Goal: Task Accomplishment & Management: Manage account settings

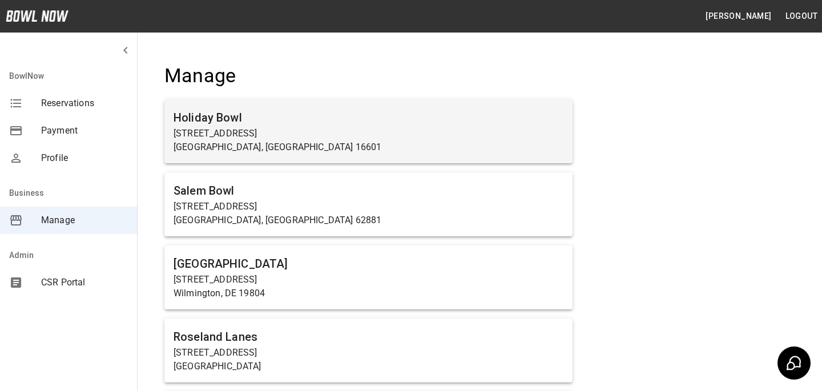
click at [326, 134] on p "[STREET_ADDRESS]" at bounding box center [369, 134] width 390 height 14
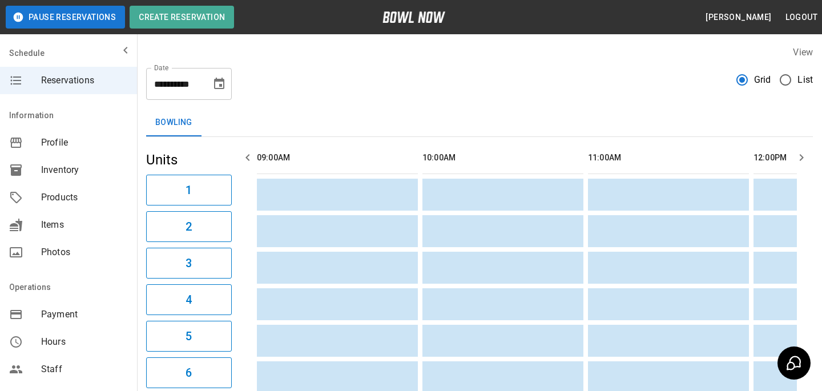
scroll to position [0, 663]
click at [59, 333] on div "Hours" at bounding box center [68, 341] width 137 height 27
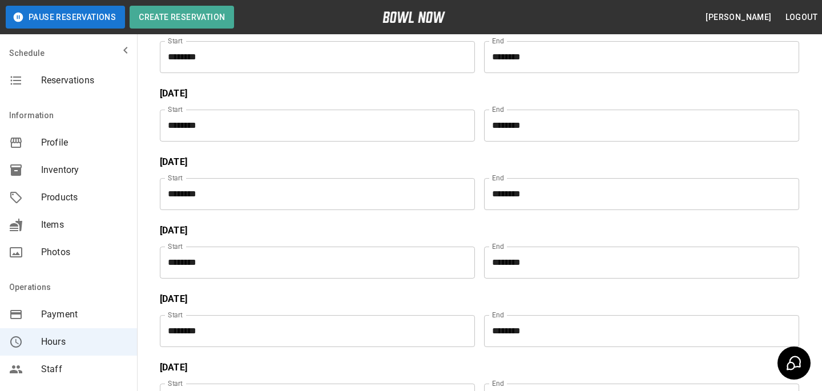
scroll to position [31, 0]
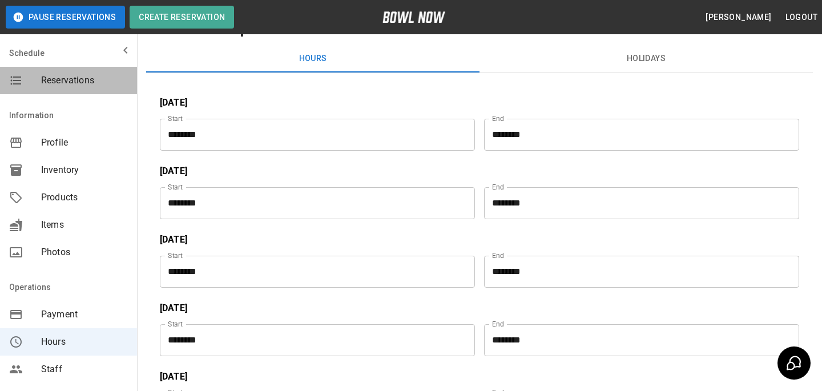
click at [43, 69] on div "Reservations" at bounding box center [68, 80] width 137 height 27
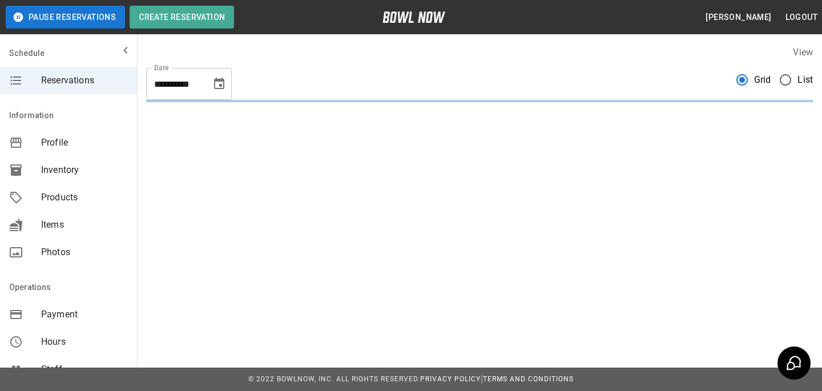
click at [211, 89] on button "Choose date, selected date is Sep 11, 2025" at bounding box center [219, 84] width 23 height 23
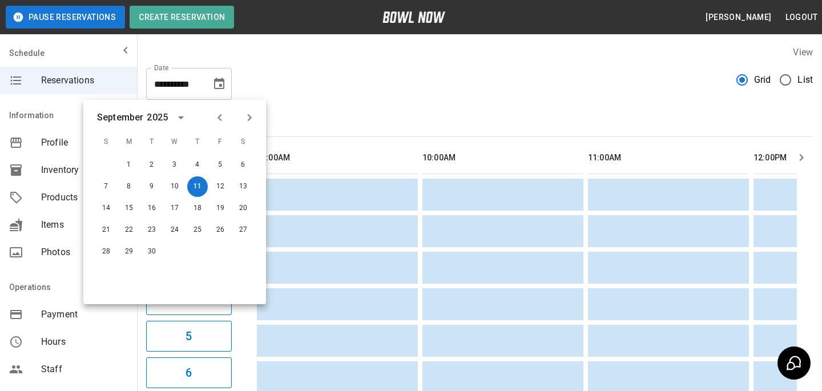
scroll to position [0, 663]
click at [215, 86] on icon "Choose date, selected date is Sep 11, 2025" at bounding box center [219, 83] width 10 height 11
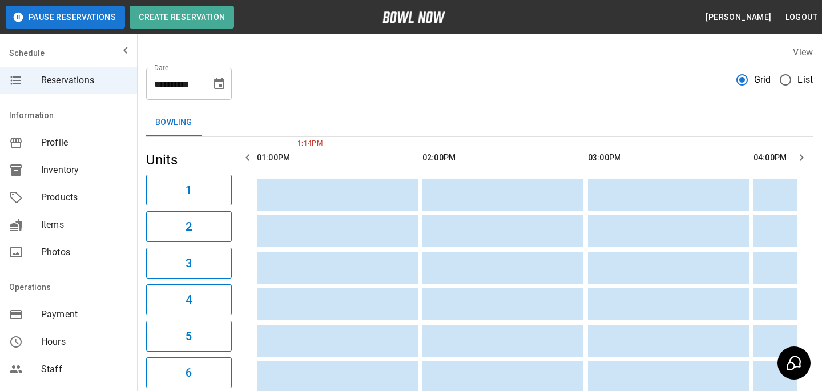
click at [215, 86] on icon "Choose date, selected date is Sep 11, 2025" at bounding box center [219, 83] width 10 height 11
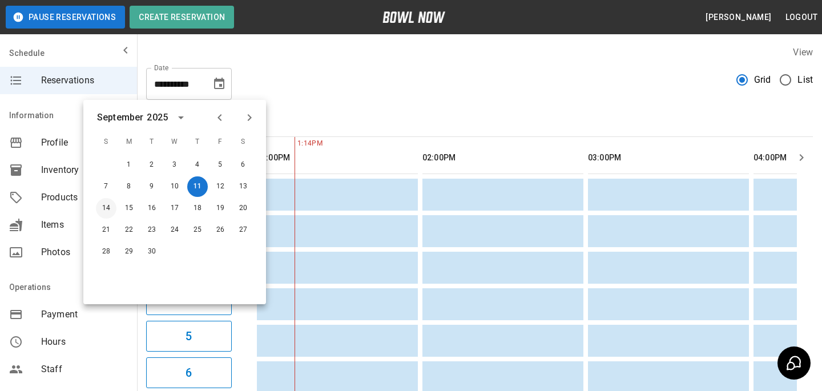
click at [102, 211] on button "14" at bounding box center [106, 208] width 21 height 21
type input "**********"
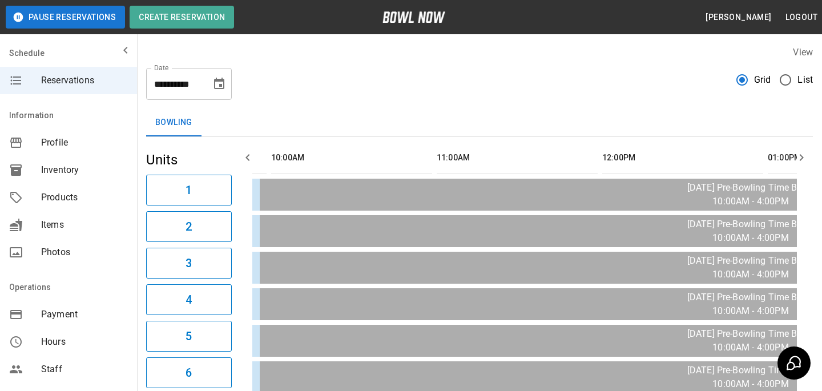
scroll to position [0, 1619]
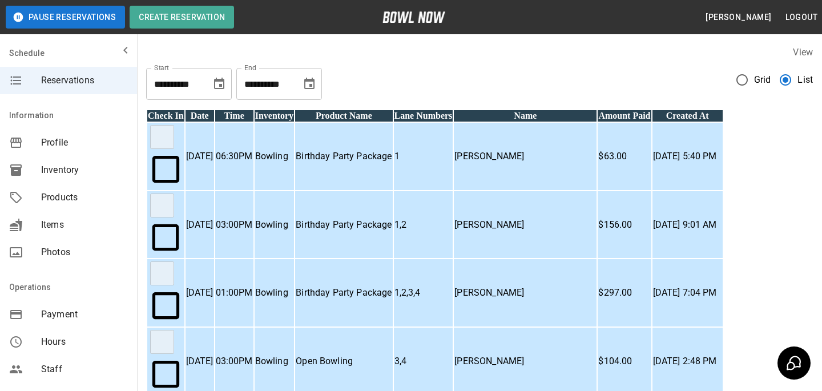
click at [65, 197] on span "Products" at bounding box center [84, 198] width 87 height 14
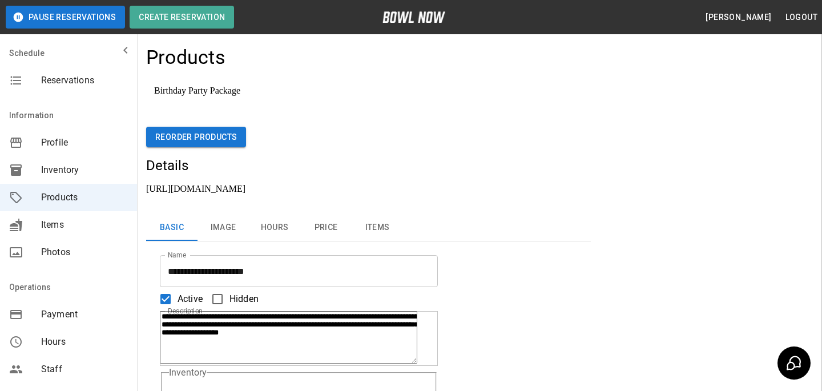
click at [279, 214] on button "Hours" at bounding box center [274, 227] width 51 height 27
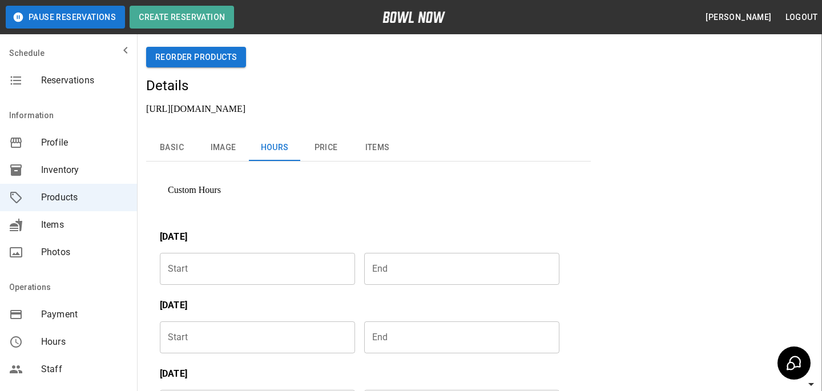
click at [180, 134] on button "Basic" at bounding box center [171, 147] width 51 height 27
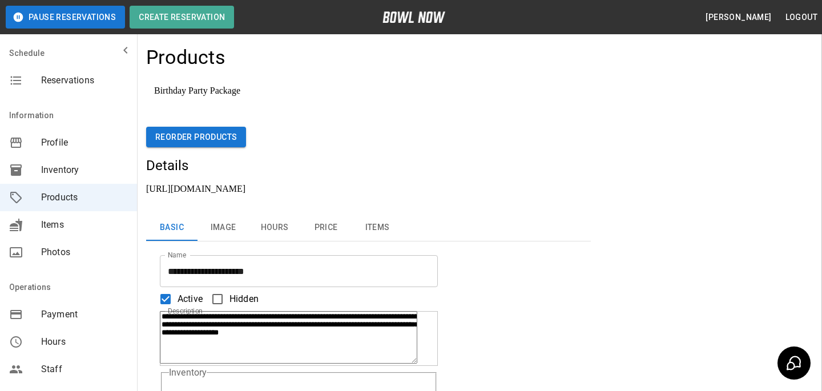
click at [215, 59] on h4 "Products" at bounding box center [185, 58] width 79 height 24
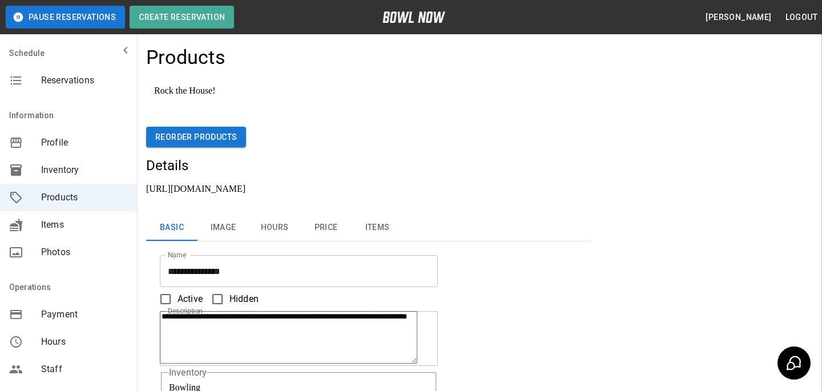
click at [312, 255] on div "Name Name" at bounding box center [299, 271] width 278 height 32
click at [314, 214] on button "Price" at bounding box center [325, 227] width 51 height 27
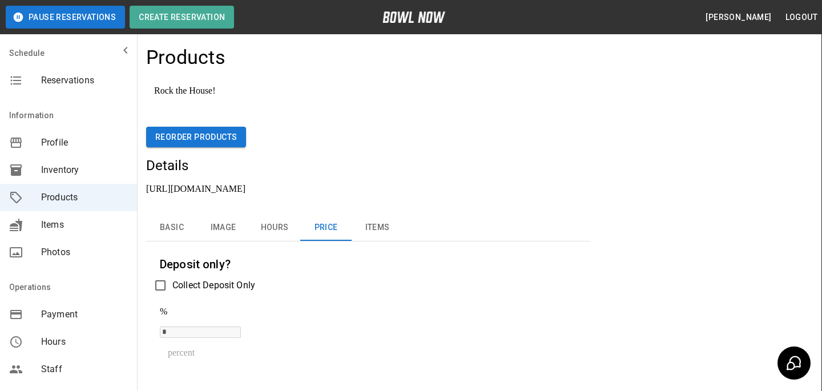
click at [170, 214] on button "Basic" at bounding box center [171, 227] width 51 height 27
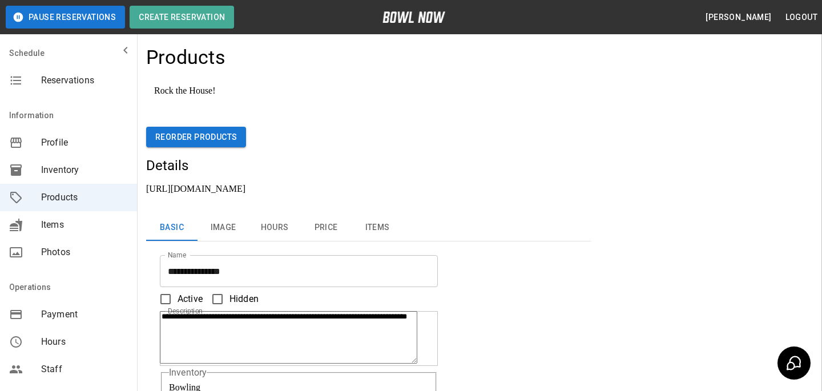
click at [182, 214] on button "Basic" at bounding box center [171, 227] width 51 height 27
click at [272, 214] on button "Hours" at bounding box center [274, 227] width 51 height 27
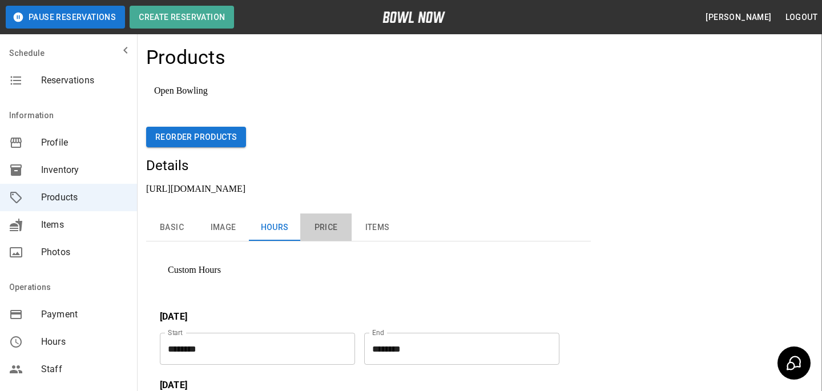
click at [320, 214] on button "Price" at bounding box center [325, 227] width 51 height 27
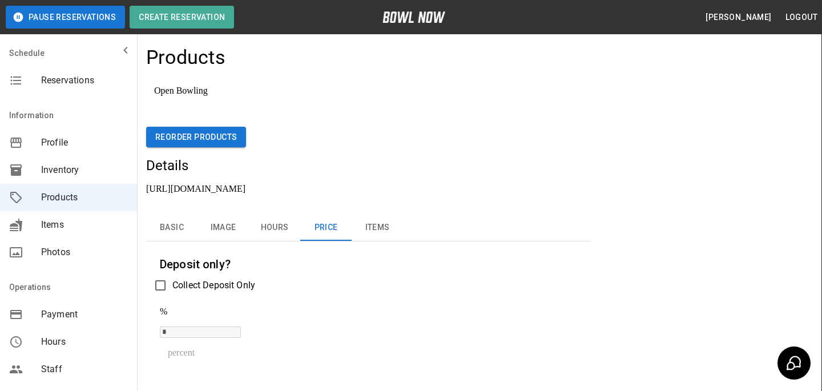
click at [79, 345] on span "Hours" at bounding box center [84, 342] width 87 height 14
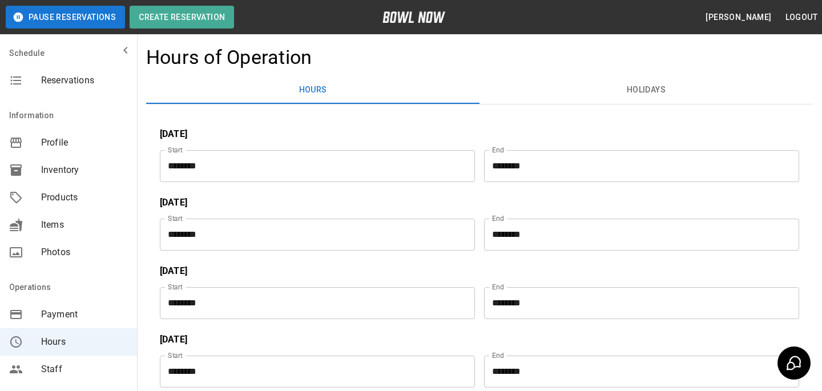
click at [73, 200] on span "Products" at bounding box center [84, 198] width 87 height 14
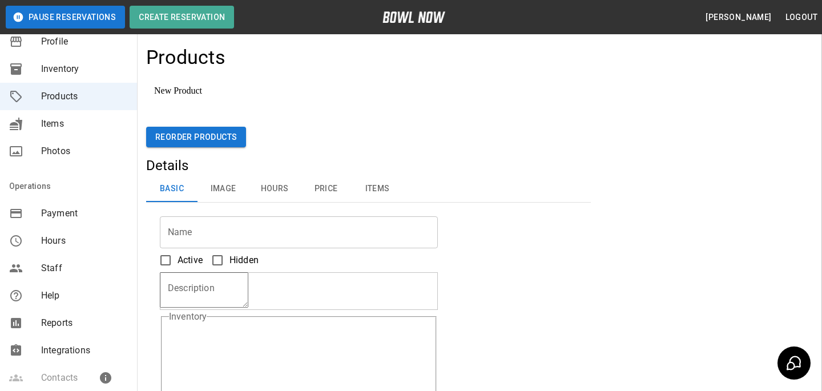
scroll to position [253, 0]
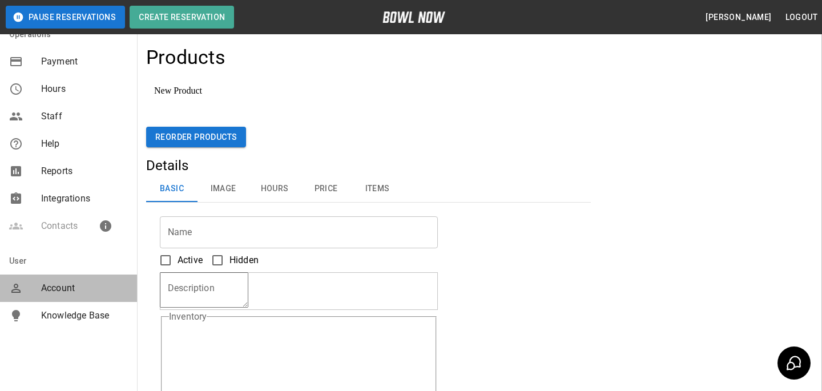
click at [96, 292] on span "Account" at bounding box center [84, 289] width 87 height 14
